Goal: Use online tool/utility: Utilize a website feature to perform a specific function

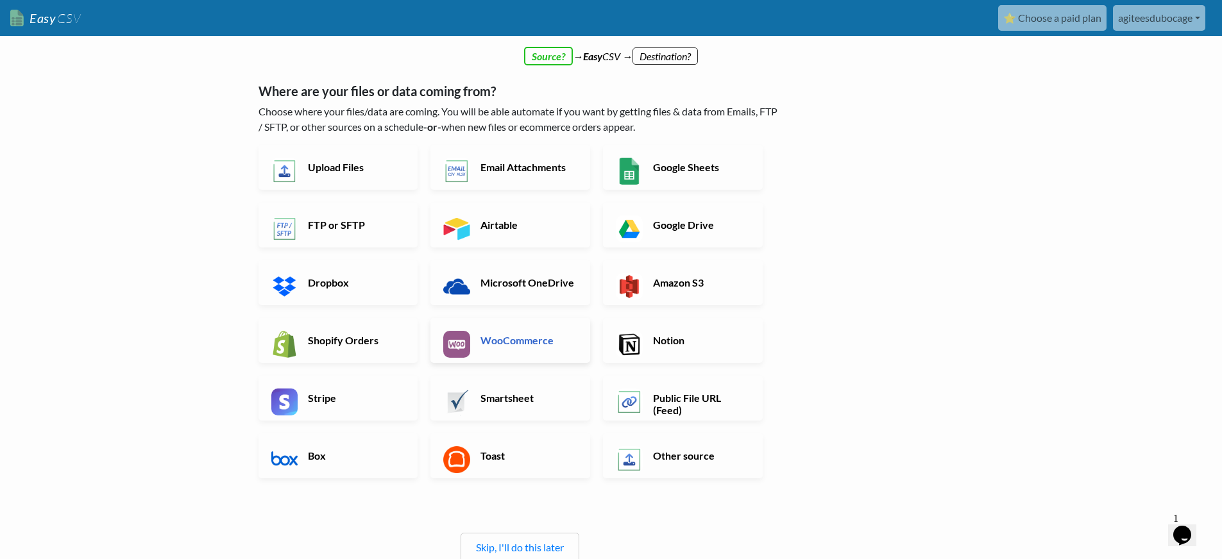
click at [529, 335] on h6 "WooCommerce" at bounding box center [527, 340] width 101 height 12
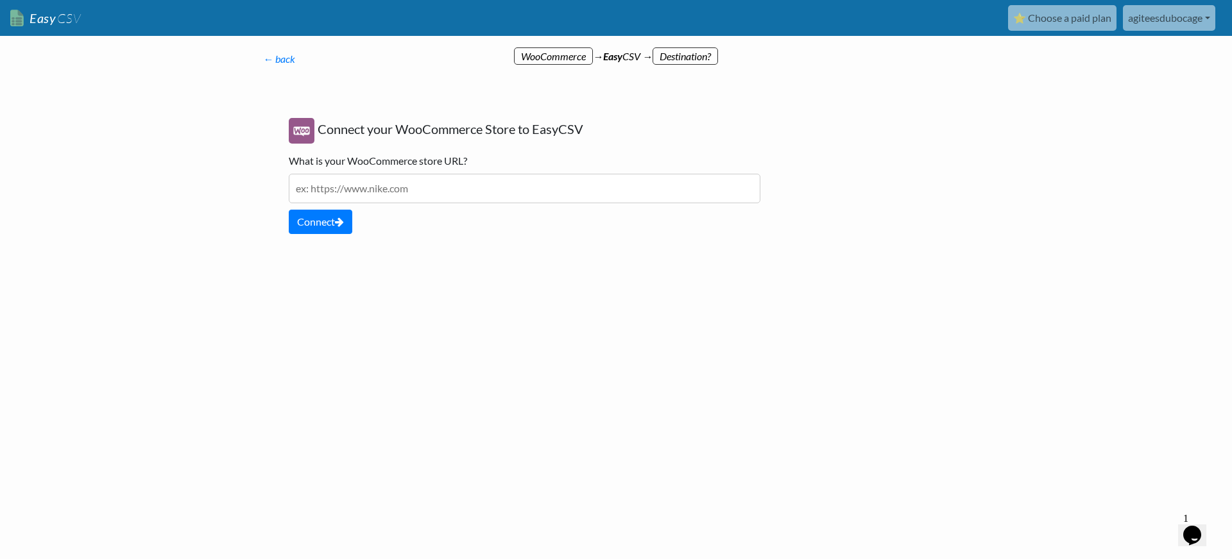
click at [374, 189] on input "text" at bounding box center [524, 189] width 471 height 30
paste input "https://aubergedesvieillespierres.com/"
type input "https://aubergedesvieillespierres.com/"
click at [327, 225] on button "Connect" at bounding box center [321, 222] width 64 height 24
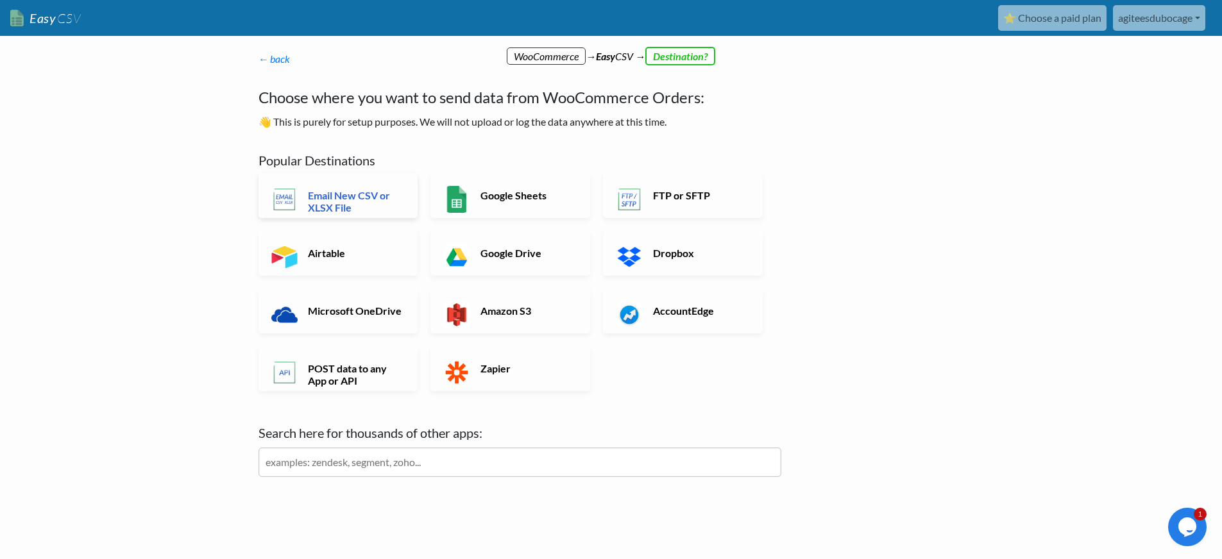
click at [350, 208] on h6 "Email New CSV or XLSX File" at bounding box center [355, 201] width 101 height 24
